Goal: Task Accomplishment & Management: Use online tool/utility

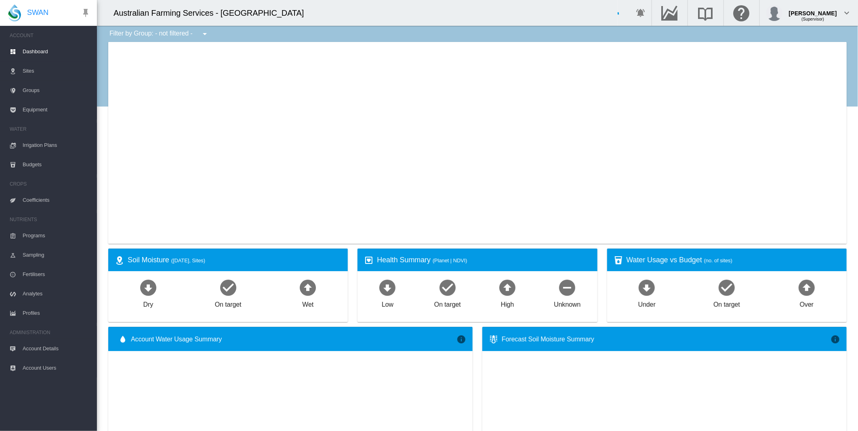
select select "**********"
type input "**********"
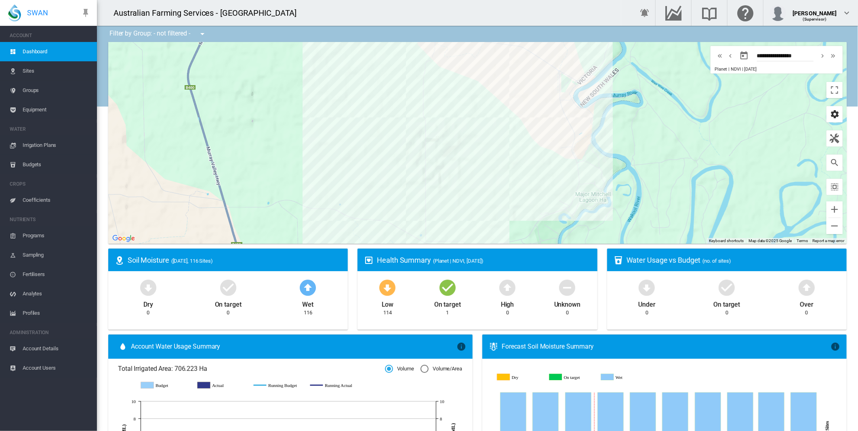
click at [830, 116] on md-icon "icon-cog" at bounding box center [835, 114] width 10 height 10
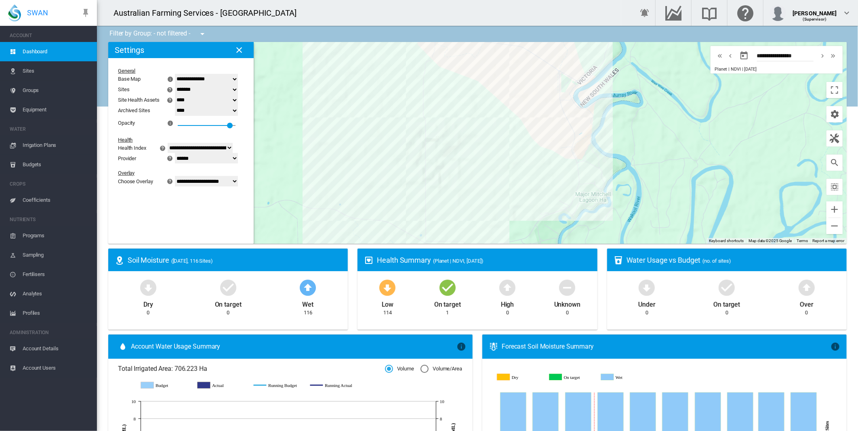
click at [237, 181] on select "**********" at bounding box center [206, 181] width 63 height 11
click at [180, 187] on select "**********" at bounding box center [206, 181] width 63 height 11
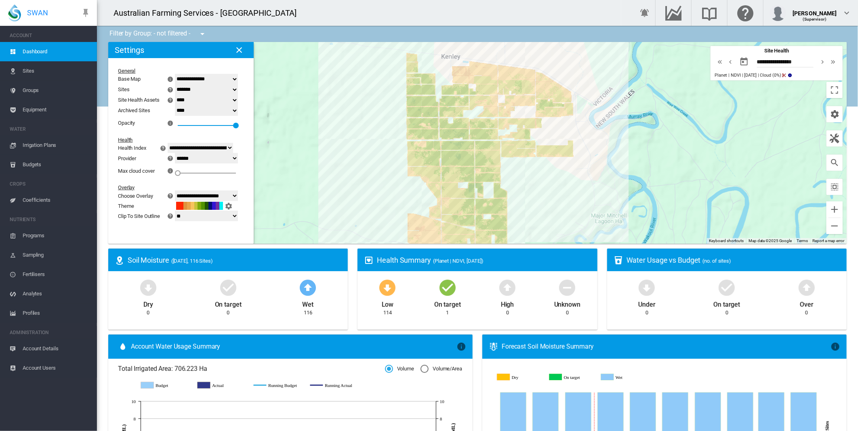
drag, startPoint x: 507, startPoint y: 160, endPoint x: 523, endPoint y: 184, distance: 28.5
click at [523, 184] on div at bounding box center [477, 143] width 738 height 202
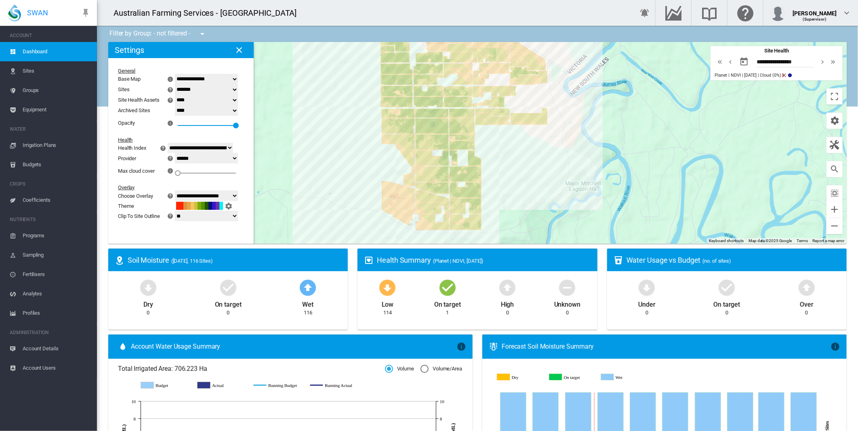
drag, startPoint x: 361, startPoint y: 160, endPoint x: 354, endPoint y: 134, distance: 26.9
click at [354, 134] on div at bounding box center [477, 143] width 738 height 202
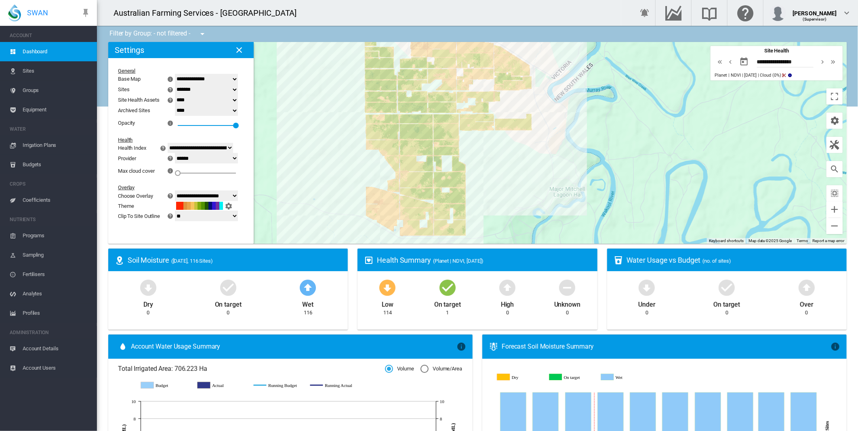
drag, startPoint x: 509, startPoint y: 114, endPoint x: 521, endPoint y: 172, distance: 59.5
click at [523, 171] on div at bounding box center [477, 143] width 738 height 202
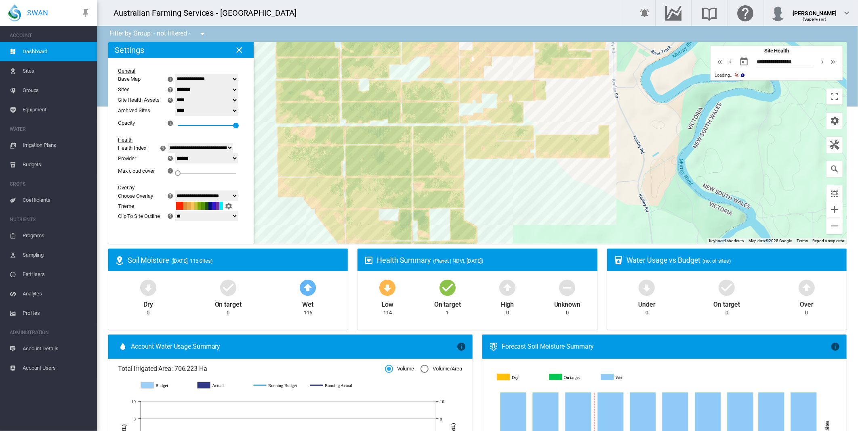
drag, startPoint x: 488, startPoint y: 161, endPoint x: 541, endPoint y: 237, distance: 93.1
click at [541, 237] on div at bounding box center [477, 143] width 738 height 202
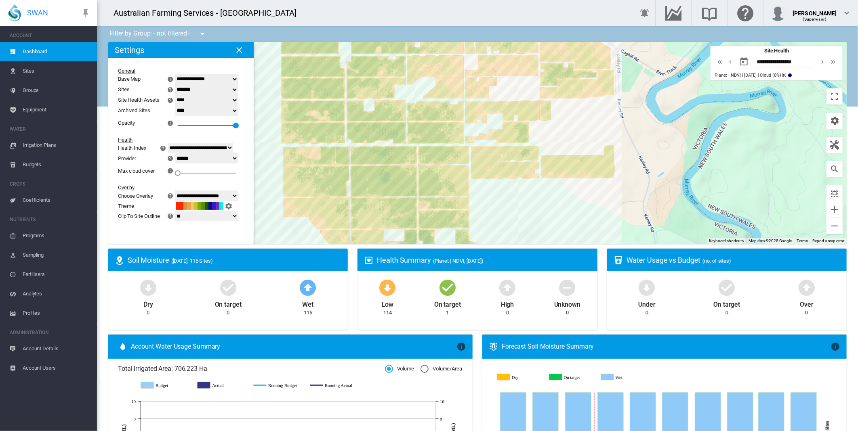
click at [238, 195] on select "**********" at bounding box center [206, 196] width 63 height 11
select select "********"
click at [180, 191] on select "**********" at bounding box center [206, 196] width 63 height 11
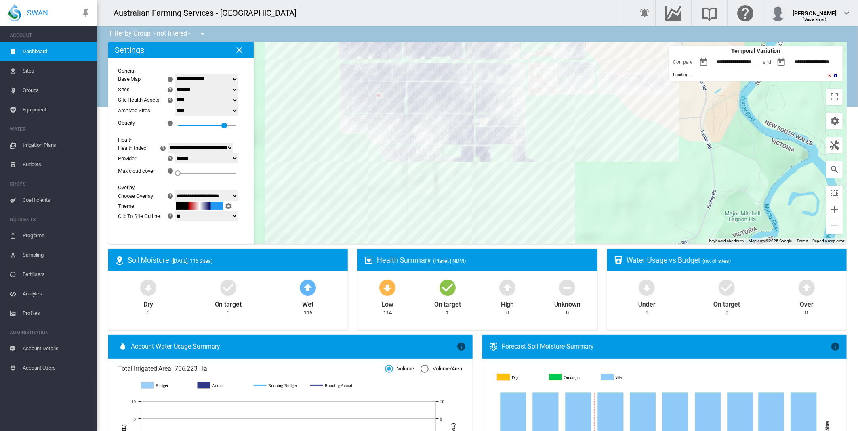
drag, startPoint x: 519, startPoint y: 180, endPoint x: 580, endPoint y: 89, distance: 109.3
click at [580, 90] on div at bounding box center [477, 143] width 738 height 202
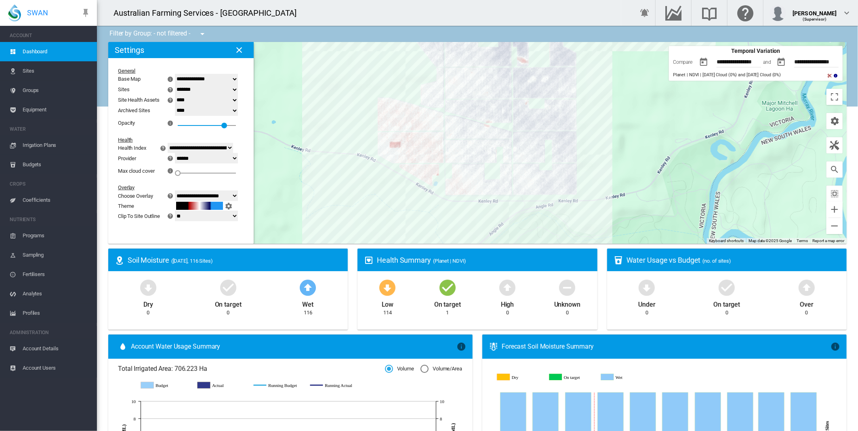
drag, startPoint x: 601, startPoint y: 167, endPoint x: 603, endPoint y: 103, distance: 63.9
click at [603, 103] on div at bounding box center [477, 143] width 738 height 202
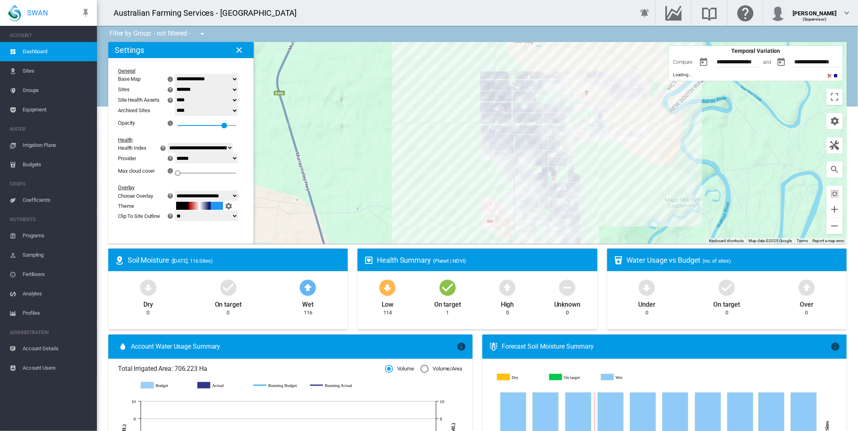
drag, startPoint x: 649, startPoint y: 195, endPoint x: 618, endPoint y: 232, distance: 47.9
click at [618, 232] on div at bounding box center [477, 143] width 738 height 202
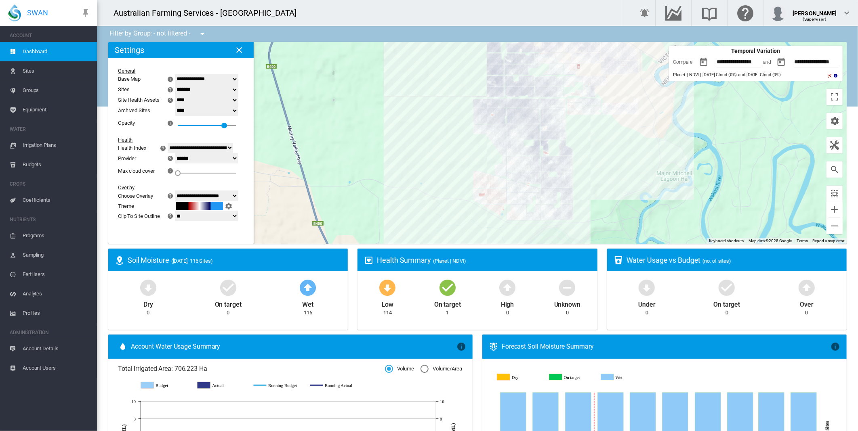
drag, startPoint x: 637, startPoint y: 183, endPoint x: 615, endPoint y: 154, distance: 36.4
click at [627, 152] on div at bounding box center [477, 143] width 738 height 202
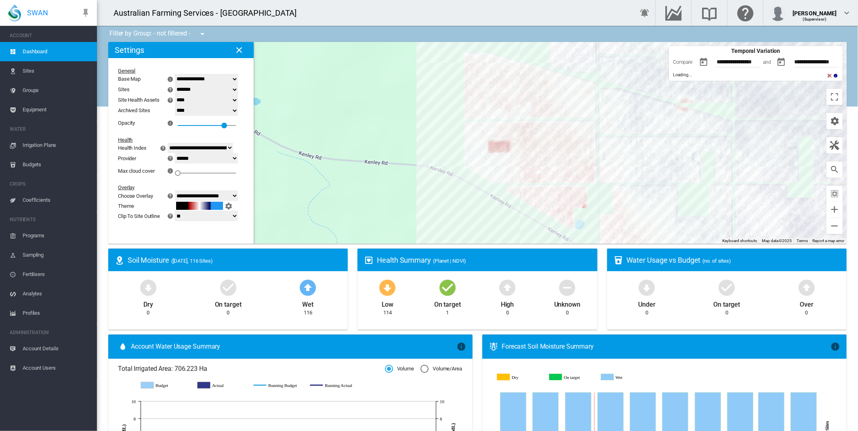
drag, startPoint x: 427, startPoint y: 177, endPoint x: 364, endPoint y: 122, distance: 83.3
click at [364, 122] on div at bounding box center [477, 143] width 738 height 202
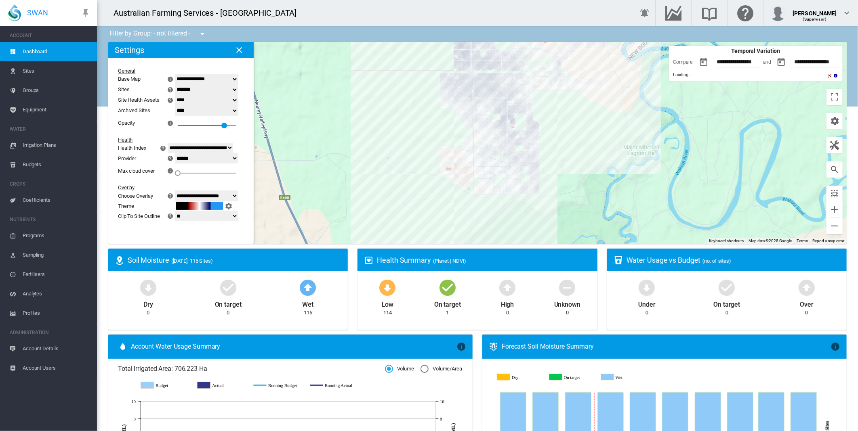
drag, startPoint x: 406, startPoint y: 176, endPoint x: 395, endPoint y: 200, distance: 26.2
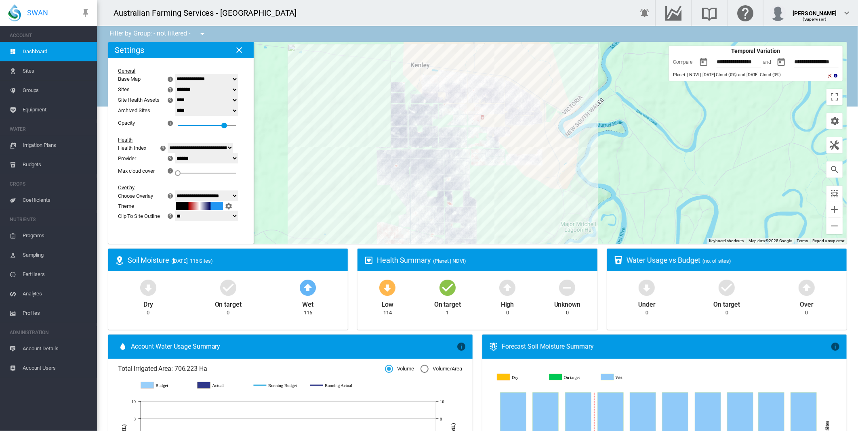
drag, startPoint x: 394, startPoint y: 152, endPoint x: 336, endPoint y: 225, distance: 93.7
click at [336, 225] on div at bounding box center [477, 143] width 738 height 202
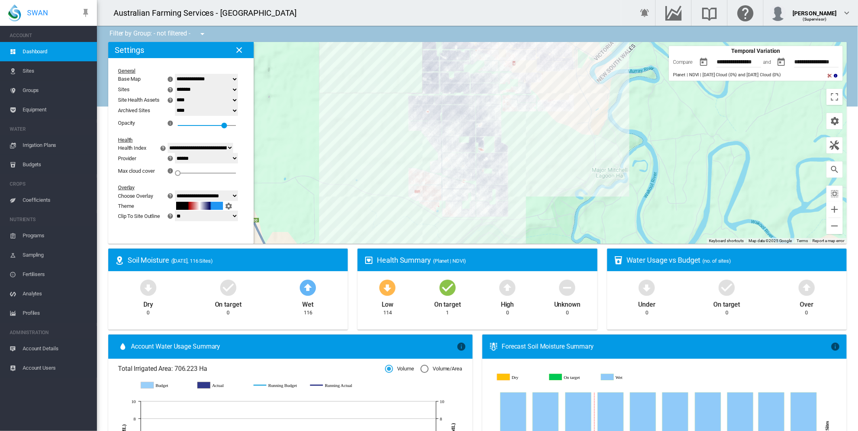
drag, startPoint x: 365, startPoint y: 173, endPoint x: 410, endPoint y: 160, distance: 47.0
click at [376, 150] on div at bounding box center [477, 143] width 738 height 202
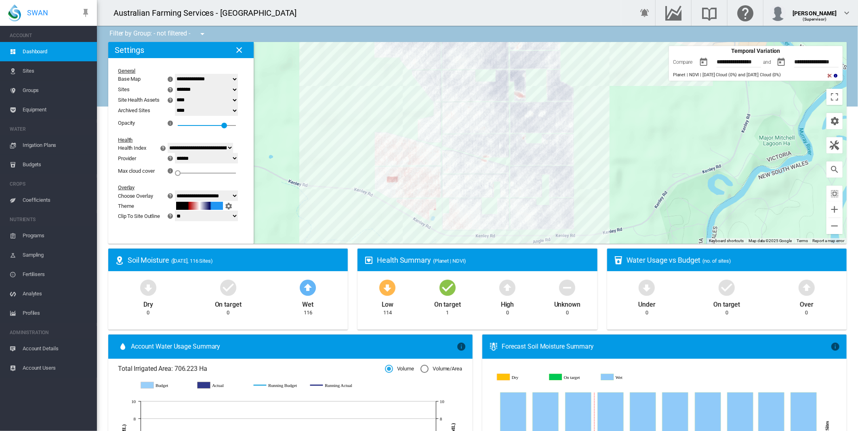
drag, startPoint x: 348, startPoint y: 184, endPoint x: 323, endPoint y: 156, distance: 36.9
click at [323, 156] on div at bounding box center [477, 143] width 738 height 202
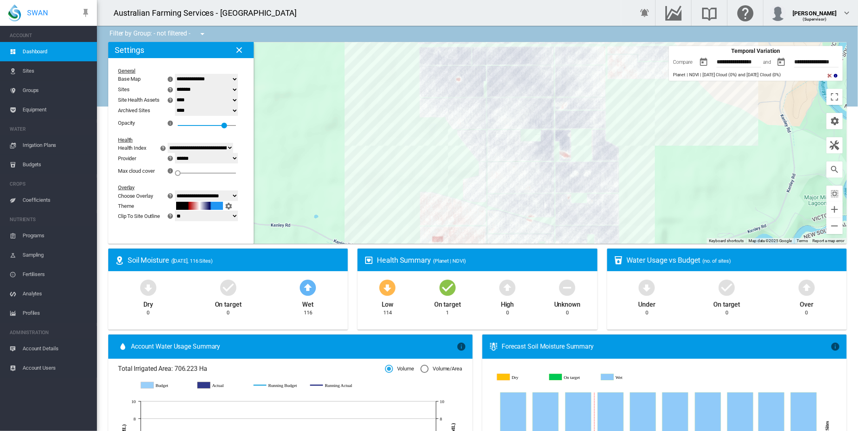
drag, startPoint x: 633, startPoint y: 184, endPoint x: 666, endPoint y: 211, distance: 43.3
click at [665, 221] on div at bounding box center [477, 143] width 738 height 202
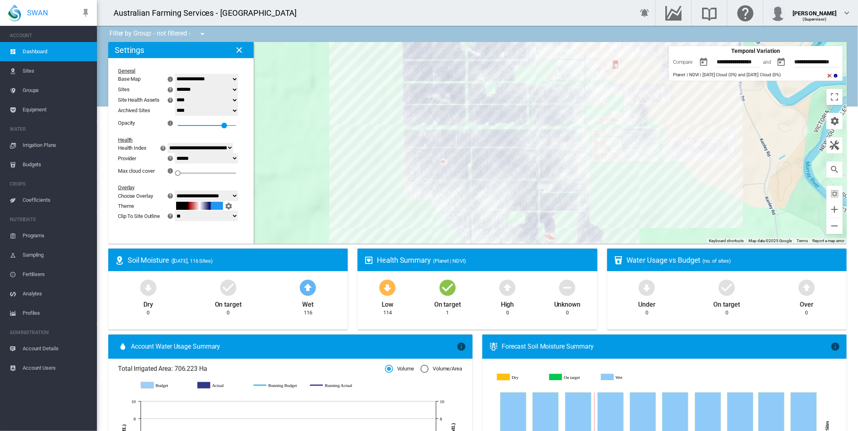
drag, startPoint x: 641, startPoint y: 244, endPoint x: 640, endPoint y: 253, distance: 9.4
click at [640, 253] on div "Filter by Group: - not filtered - - not filtered - ← Move left → Move right ↑ M…" at bounding box center [477, 414] width 761 height 776
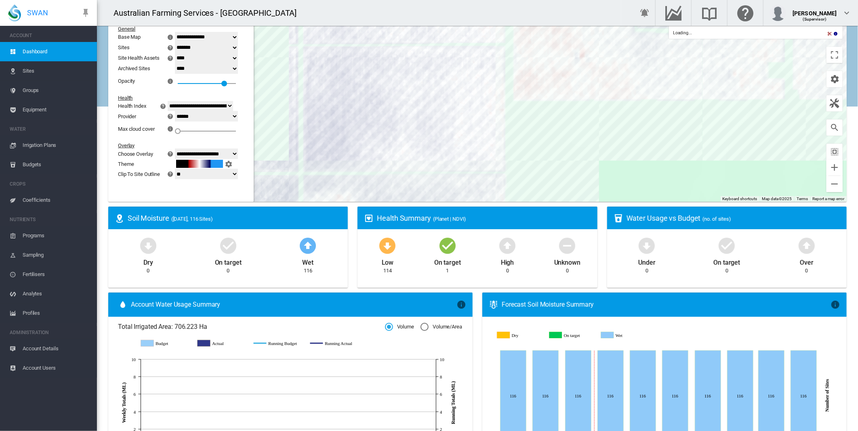
scroll to position [90, 0]
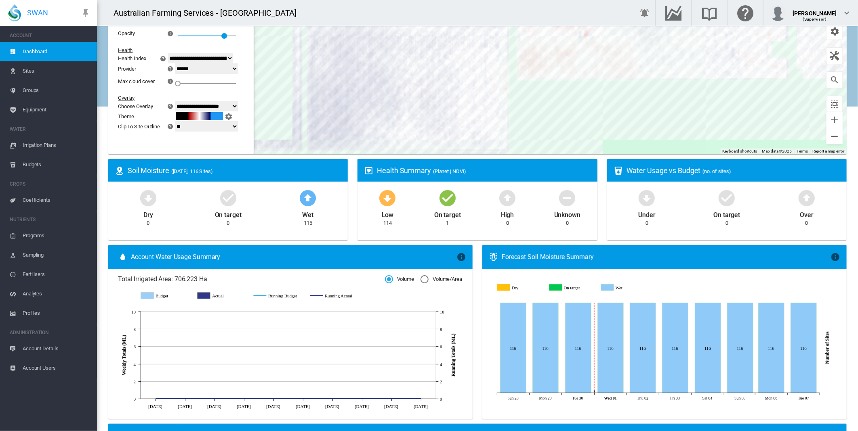
drag, startPoint x: 571, startPoint y: 107, endPoint x: 581, endPoint y: 160, distance: 53.5
click at [581, 160] on div "Filter by Group: - not filtered - - not filtered - ← Move left → Move right ↑ M…" at bounding box center [477, 324] width 761 height 776
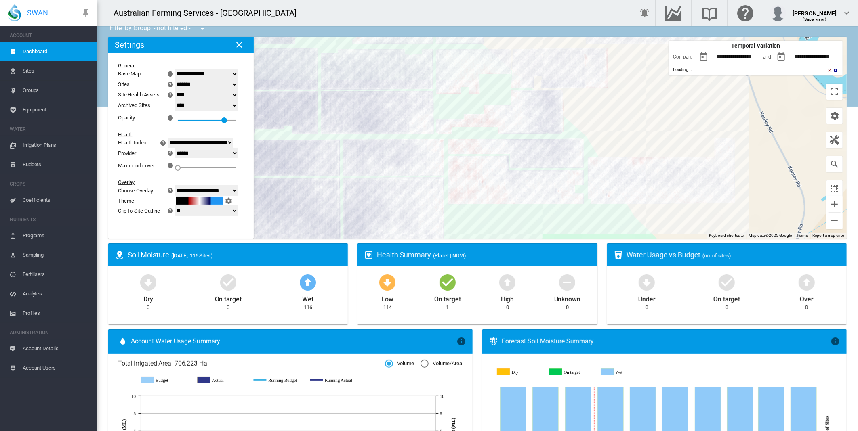
scroll to position [0, 0]
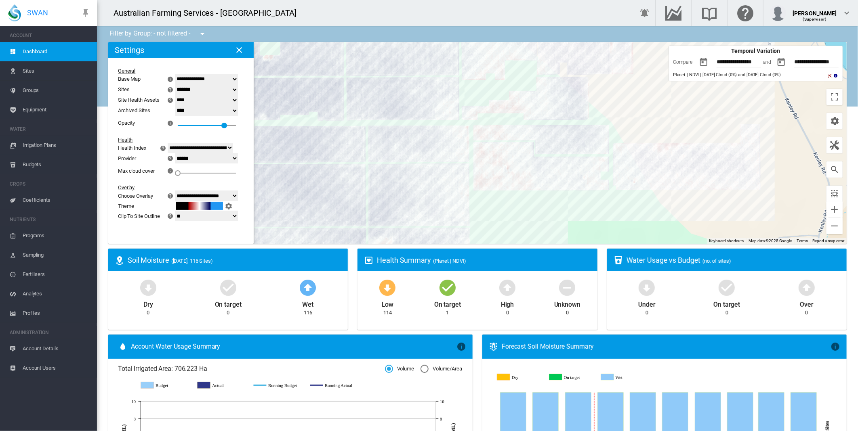
drag, startPoint x: 616, startPoint y: 129, endPoint x: 647, endPoint y: 109, distance: 36.7
click at [647, 109] on div at bounding box center [477, 143] width 738 height 202
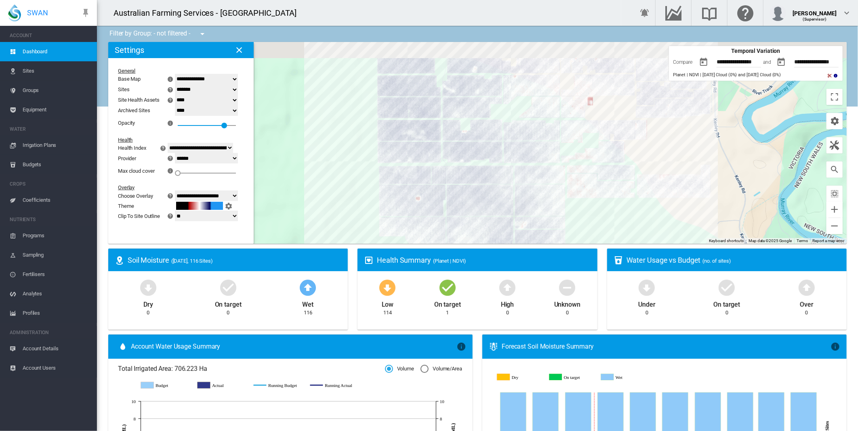
drag, startPoint x: 575, startPoint y: 195, endPoint x: 593, endPoint y: 231, distance: 41.0
click at [593, 244] on ms-widget "← Move left → Move right ↑ Move up ↓ Move down + Zoom in - Zoom out Home Jump l…" at bounding box center [477, 145] width 748 height 207
